Goal: Information Seeking & Learning: Find specific fact

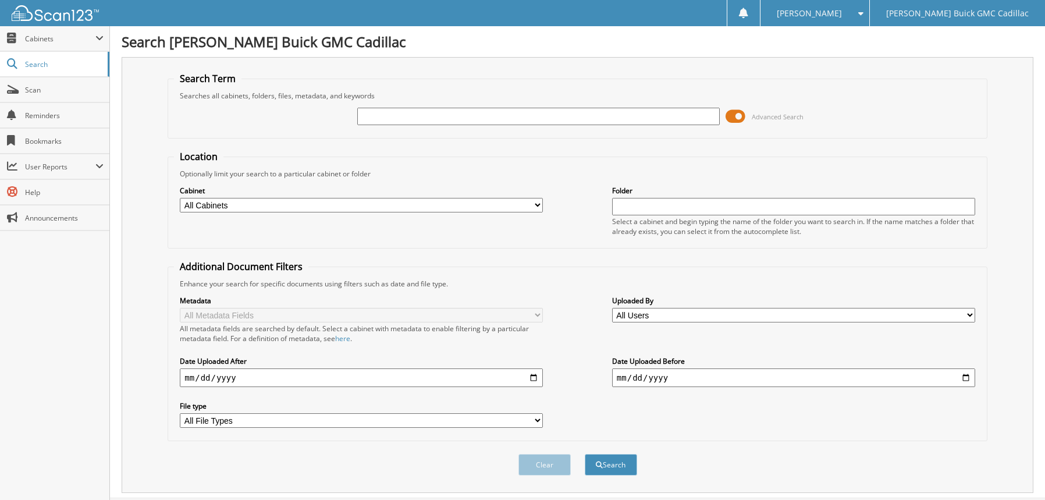
click at [427, 114] on input "text" at bounding box center [538, 116] width 363 height 17
type input "[PERSON_NAME]"
click at [585, 454] on button "Search" at bounding box center [611, 465] width 52 height 22
click at [624, 472] on button "Search" at bounding box center [611, 465] width 52 height 22
